Goal: Check status: Check status

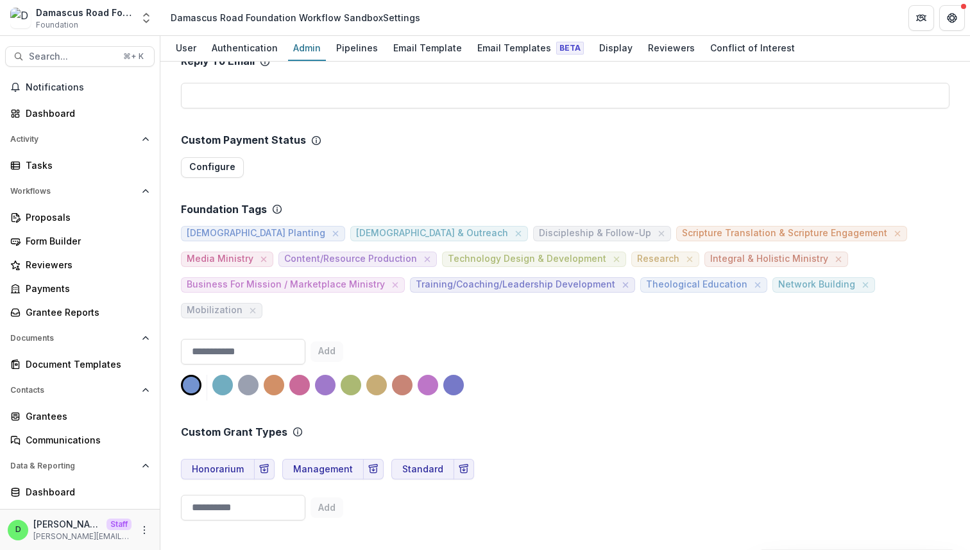
scroll to position [372, 0]
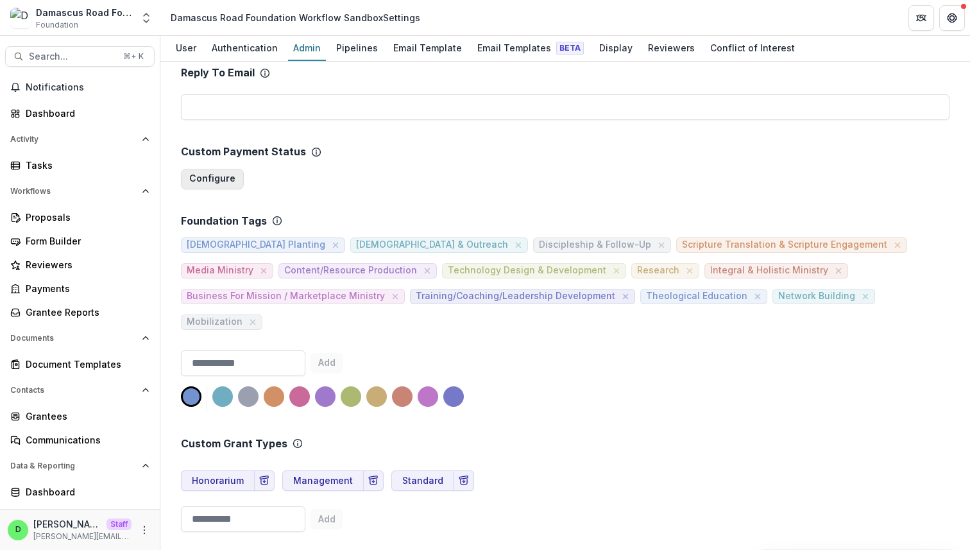
click at [189, 178] on button "Configure" at bounding box center [212, 179] width 63 height 21
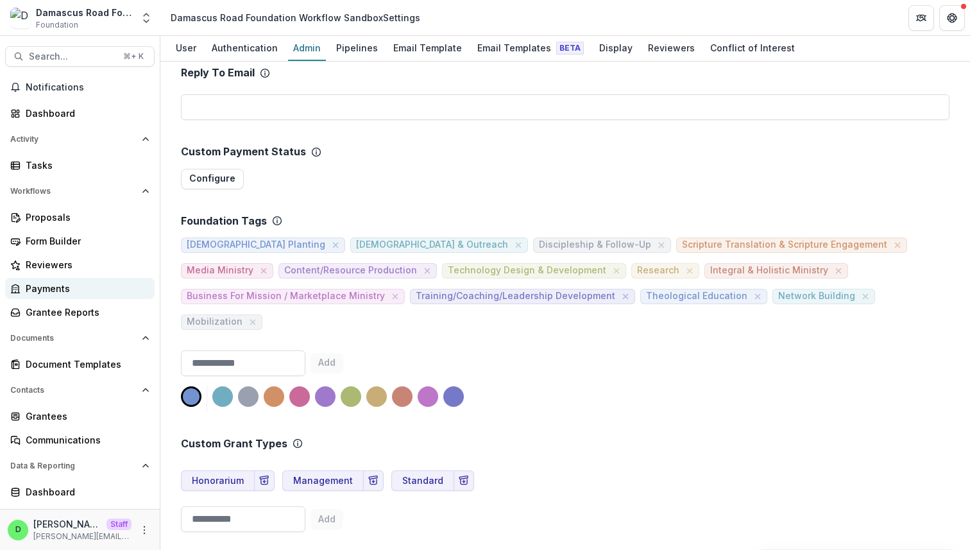
click at [81, 284] on div "Payments" at bounding box center [85, 288] width 119 height 13
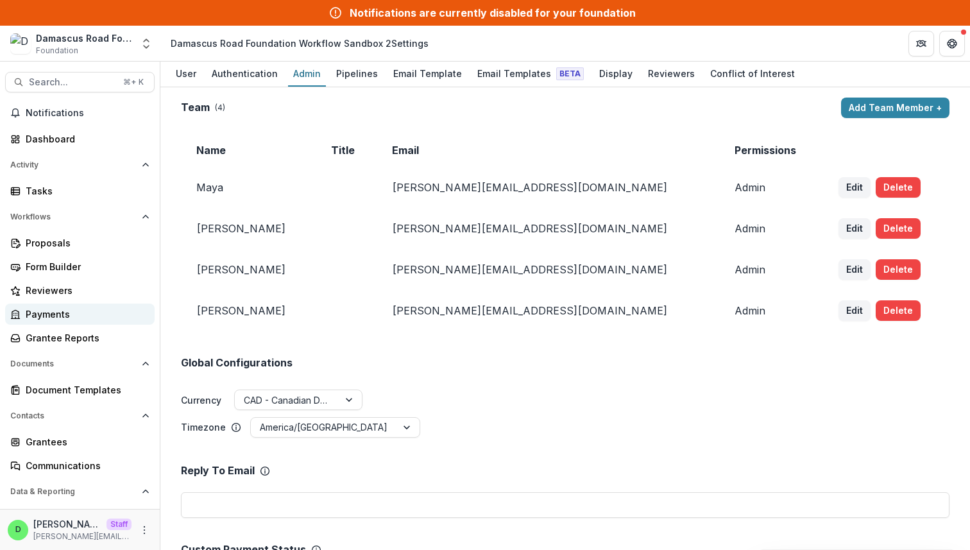
click at [67, 314] on div "Payments" at bounding box center [85, 313] width 119 height 13
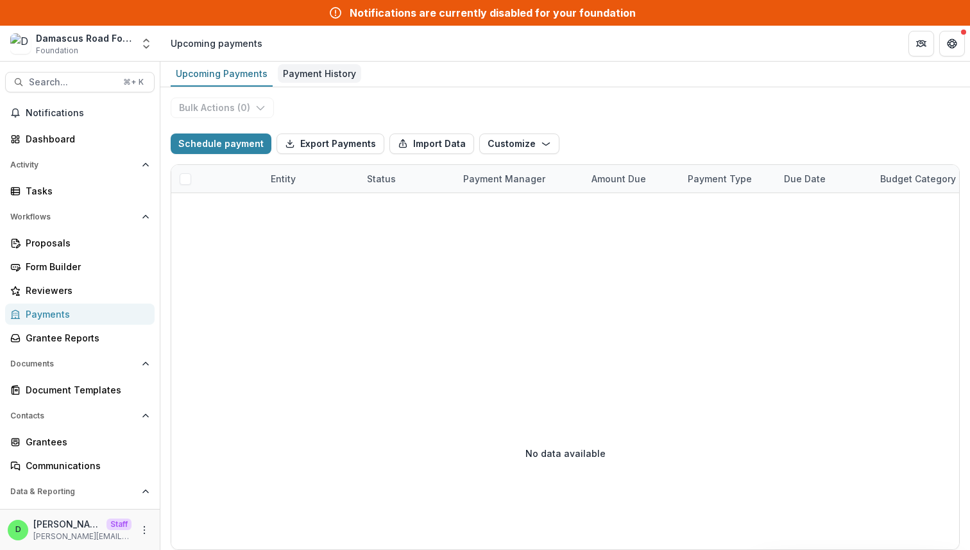
click at [308, 76] on div "Payment History" at bounding box center [319, 73] width 83 height 19
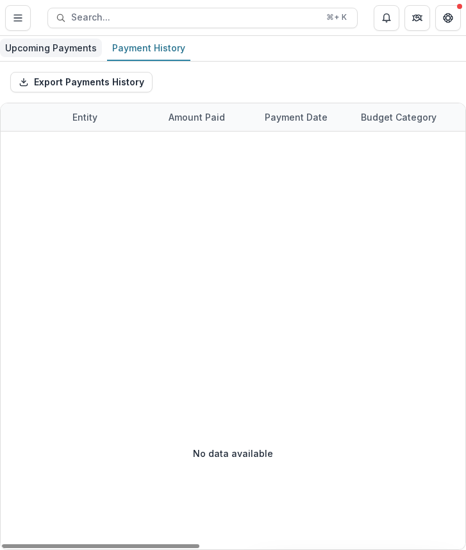
click at [36, 47] on div "Upcoming Payments" at bounding box center [51, 47] width 102 height 19
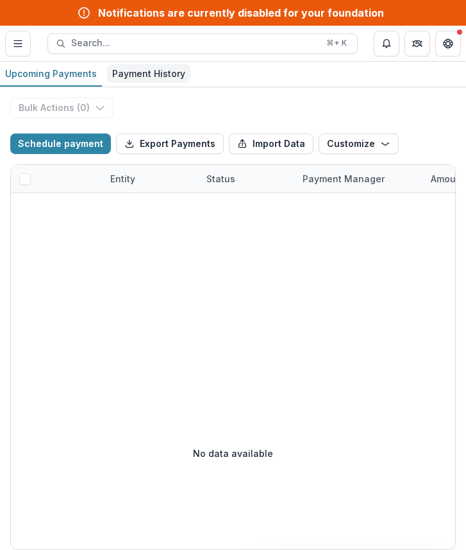
click at [142, 73] on div "Payment History" at bounding box center [148, 73] width 83 height 19
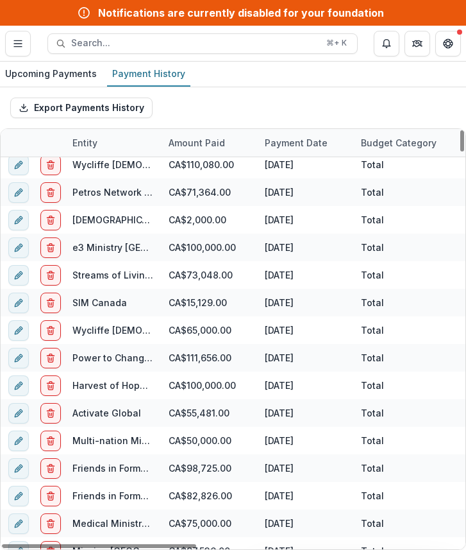
scroll to position [1650, 0]
